Goal: Information Seeking & Learning: Learn about a topic

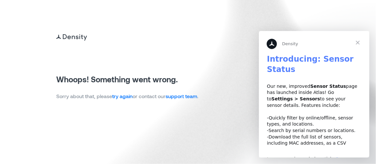
click at [125, 94] on link "try again" at bounding box center [122, 96] width 20 height 6
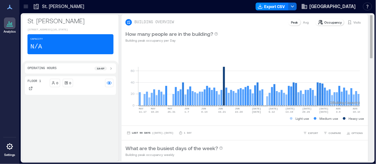
click at [329, 22] on p "Occupancy" at bounding box center [333, 22] width 17 height 5
click at [354, 22] on p "Visits" at bounding box center [357, 22] width 7 height 5
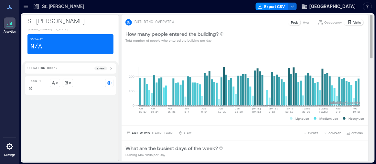
click at [304, 21] on p "Avg" at bounding box center [307, 22] width 6 height 5
click at [291, 22] on p "Peak" at bounding box center [294, 22] width 7 height 5
click at [112, 71] on icon at bounding box center [110, 68] width 5 height 5
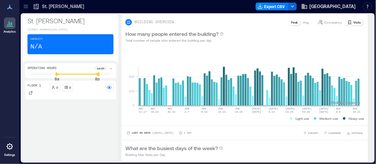
click at [97, 76] on icon at bounding box center [97, 74] width 4 height 4
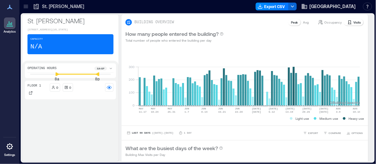
click at [8, 24] on icon at bounding box center [10, 23] width 8 height 8
click at [359, 80] on rect at bounding box center [250, 78] width 222 height 55
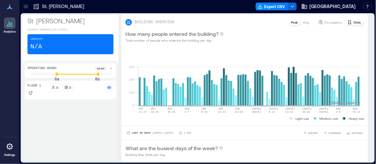
click at [25, 6] on icon at bounding box center [26, 6] width 6 height 6
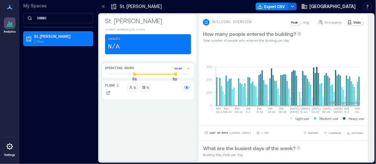
click at [30, 6] on p "My Spaces" at bounding box center [58, 6] width 70 height 6
click at [50, 85] on div "My Spaces St. [PERSON_NAME] 1 Floor" at bounding box center [58, 82] width 78 height 164
click at [130, 7] on p "St. [PERSON_NAME]" at bounding box center [141, 6] width 42 height 6
click at [11, 145] on icon at bounding box center [9, 147] width 6 height 6
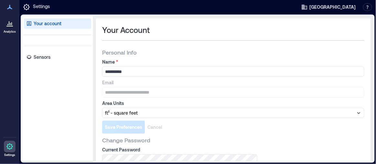
click at [42, 51] on div "Your account Sensors" at bounding box center [57, 89] width 71 height 146
click at [37, 59] on p "Sensors" at bounding box center [42, 57] width 17 height 6
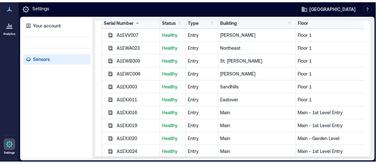
scroll to position [29, 0]
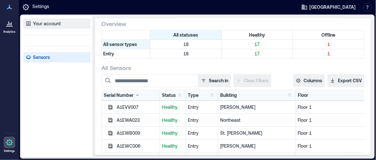
click at [54, 23] on p "Your account" at bounding box center [47, 23] width 28 height 6
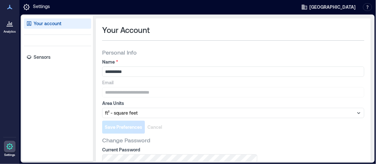
click at [8, 25] on icon at bounding box center [7, 24] width 1 height 1
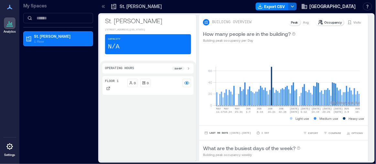
click at [9, 6] on icon at bounding box center [10, 7] width 8 height 8
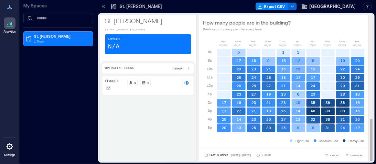
scroll to position [0, 169]
